Goal: Check status: Check status

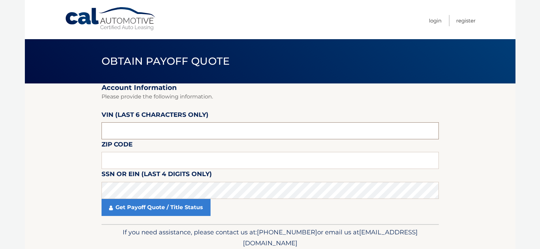
click at [164, 128] on input "text" at bounding box center [270, 130] width 337 height 17
paste input "SH5513"
drag, startPoint x: 164, startPoint y: 128, endPoint x: 0, endPoint y: 141, distance: 164.7
click at [0, 141] on body "Cal Automotive Menu Login Register Obtain Payoff Quote" at bounding box center [270, 124] width 540 height 249
type input "551397"
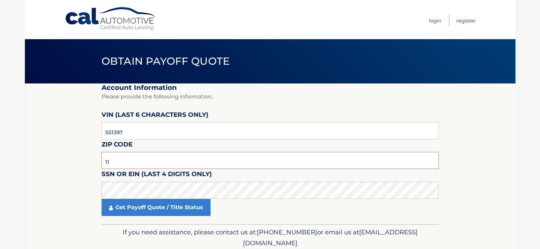
click at [163, 153] on input "11" at bounding box center [270, 160] width 337 height 17
type input "11780"
click button "For Originating Dealer" at bounding box center [0, 0] width 0 height 0
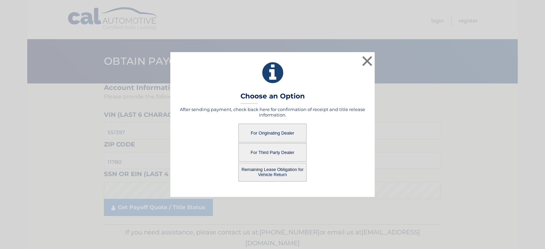
click at [268, 134] on button "For Originating Dealer" at bounding box center [272, 133] width 68 height 19
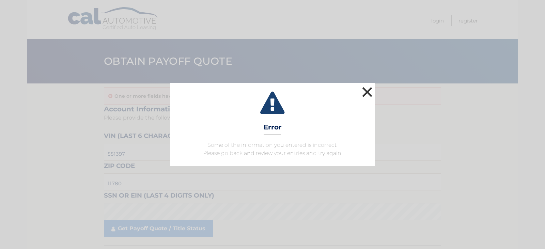
click at [364, 93] on button "×" at bounding box center [367, 92] width 14 height 14
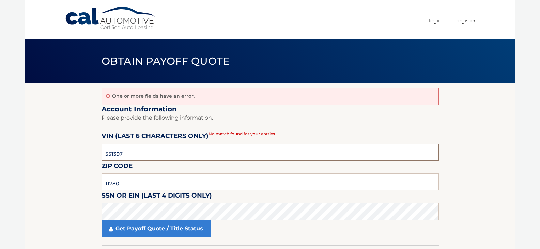
click at [196, 152] on input "551397" at bounding box center [270, 152] width 337 height 17
click at [158, 153] on input "551397" at bounding box center [270, 152] width 337 height 17
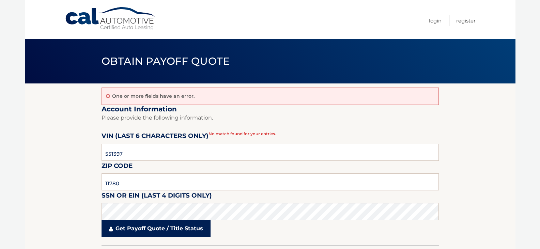
click at [161, 228] on link "Get Payoff Quote / Title Status" at bounding box center [156, 228] width 109 height 17
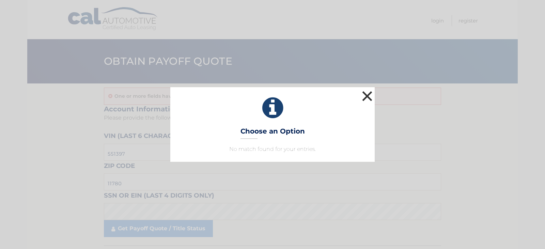
click at [367, 90] on button "×" at bounding box center [367, 96] width 14 height 14
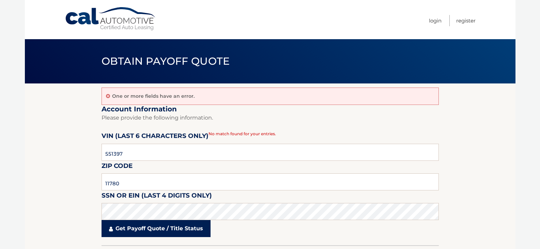
click at [189, 223] on link "Get Payoff Quote / Title Status" at bounding box center [156, 228] width 109 height 17
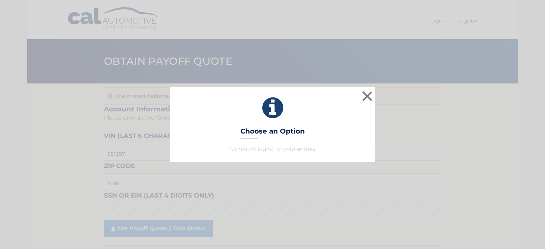
click at [358, 99] on icon at bounding box center [272, 108] width 187 height 25
click at [362, 95] on button "×" at bounding box center [367, 96] width 14 height 14
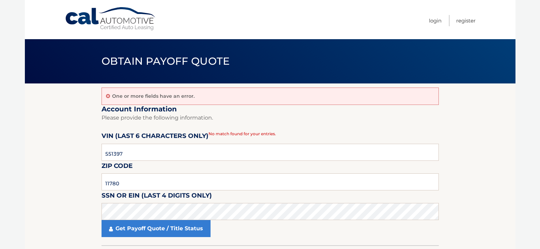
click at [96, 19] on link "Cal Automotive" at bounding box center [111, 19] width 92 height 24
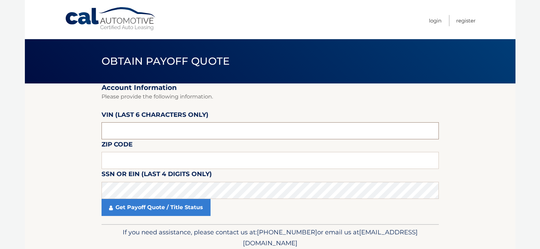
click at [175, 126] on input "text" at bounding box center [270, 130] width 337 height 17
type input "551397"
type input "11780"
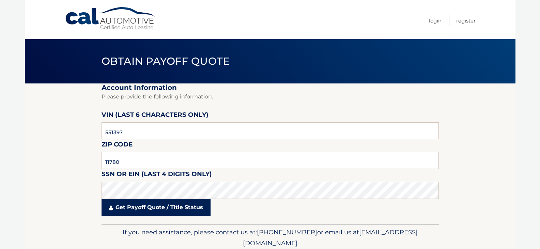
click at [176, 206] on link "Get Payoff Quote / Title Status" at bounding box center [156, 207] width 109 height 17
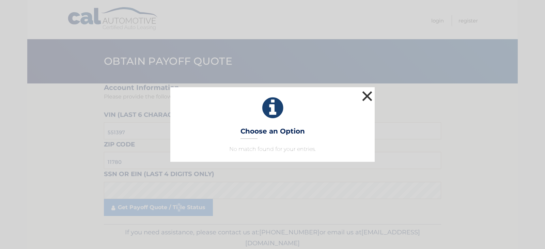
click at [371, 91] on button "×" at bounding box center [367, 96] width 14 height 14
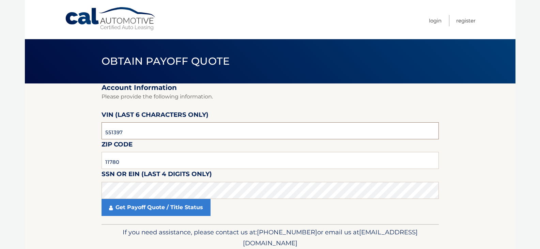
click at [246, 132] on input "551397" at bounding box center [270, 130] width 337 height 17
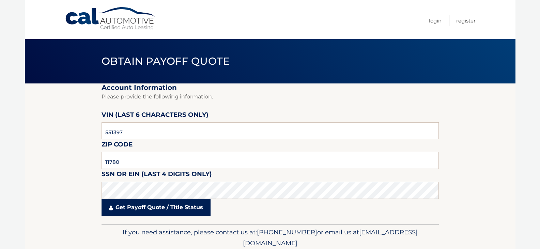
click at [190, 216] on link "Get Payoff Quote / Title Status" at bounding box center [156, 207] width 109 height 17
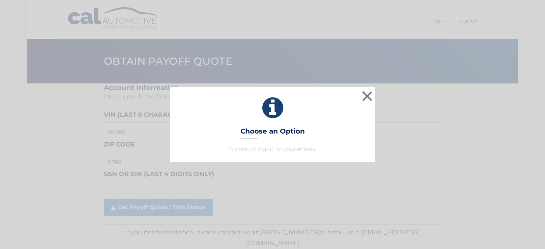
click at [356, 97] on icon at bounding box center [272, 108] width 187 height 25
click at [360, 96] on icon at bounding box center [272, 108] width 187 height 25
click at [361, 96] on button "×" at bounding box center [367, 96] width 14 height 14
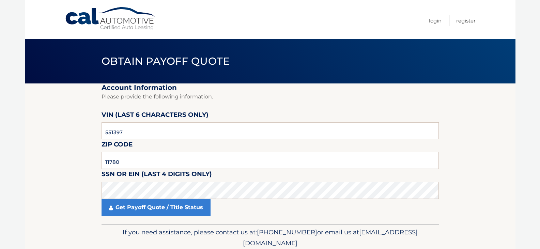
click at [105, 9] on link "Cal Automotive" at bounding box center [111, 19] width 92 height 24
click at [195, 139] on input "text" at bounding box center [270, 130] width 337 height 17
